Goal: Transaction & Acquisition: Purchase product/service

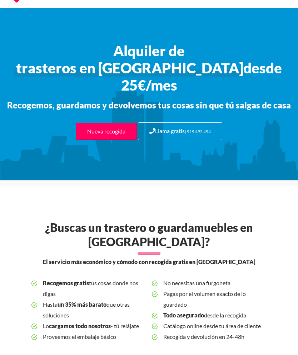
scroll to position [18, 0]
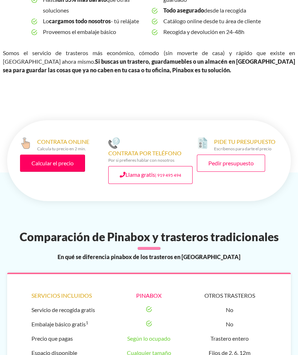
click at [72, 155] on link "Calcular el precio" at bounding box center [52, 163] width 65 height 17
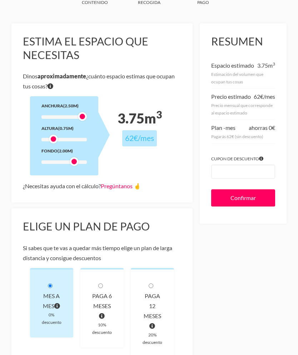
scroll to position [52, 0]
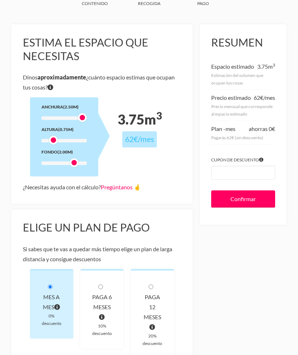
click at [103, 282] on div "paga 6 meses 10% descuento" at bounding box center [102, 308] width 43 height 79
radio input "true"
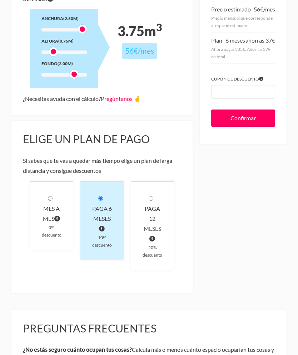
click at [151, 199] on input "radio" at bounding box center [151, 198] width 5 height 5
radio input "true"
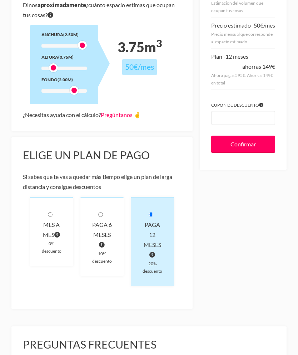
scroll to position [131, 0]
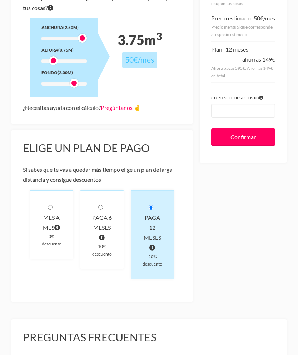
click at [103, 206] on input "radio" at bounding box center [100, 207] width 5 height 5
radio input "true"
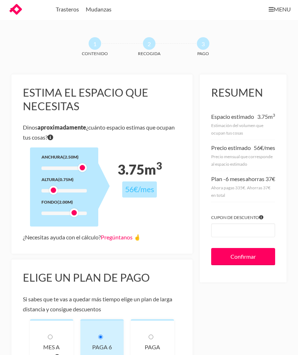
scroll to position [0, 0]
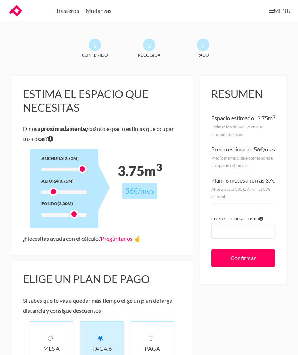
click at [152, 336] on input "radio" at bounding box center [151, 338] width 5 height 5
radio input "true"
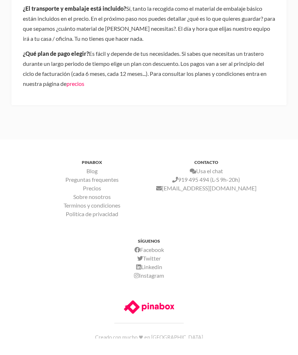
scroll to position [510, 0]
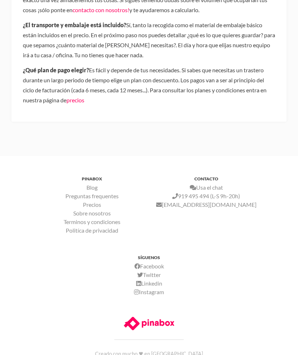
click at [161, 263] on link "Facebook" at bounding box center [150, 266] width 30 height 7
